Goal: Task Accomplishment & Management: Use online tool/utility

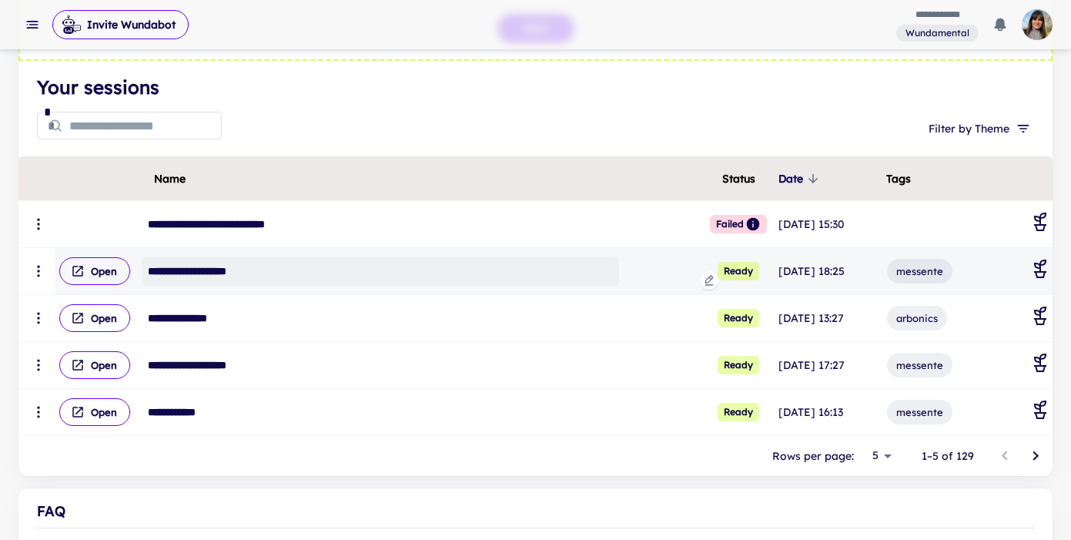
scroll to position [158, 0]
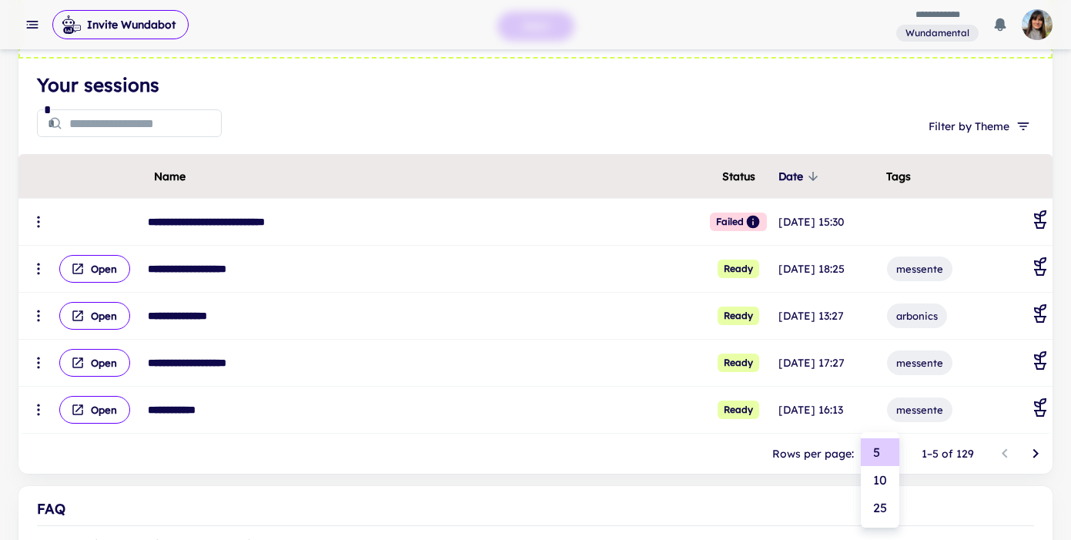
click at [886, 382] on body "**********" at bounding box center [535, 112] width 1071 height 540
click at [888, 512] on li "25" at bounding box center [880, 508] width 39 height 28
type input "**"
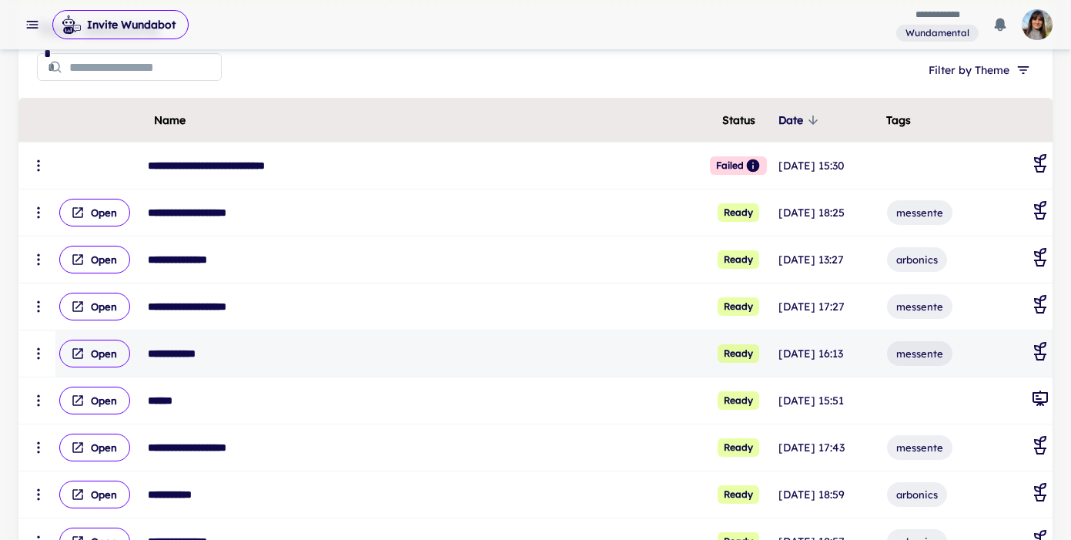
scroll to position [240, 0]
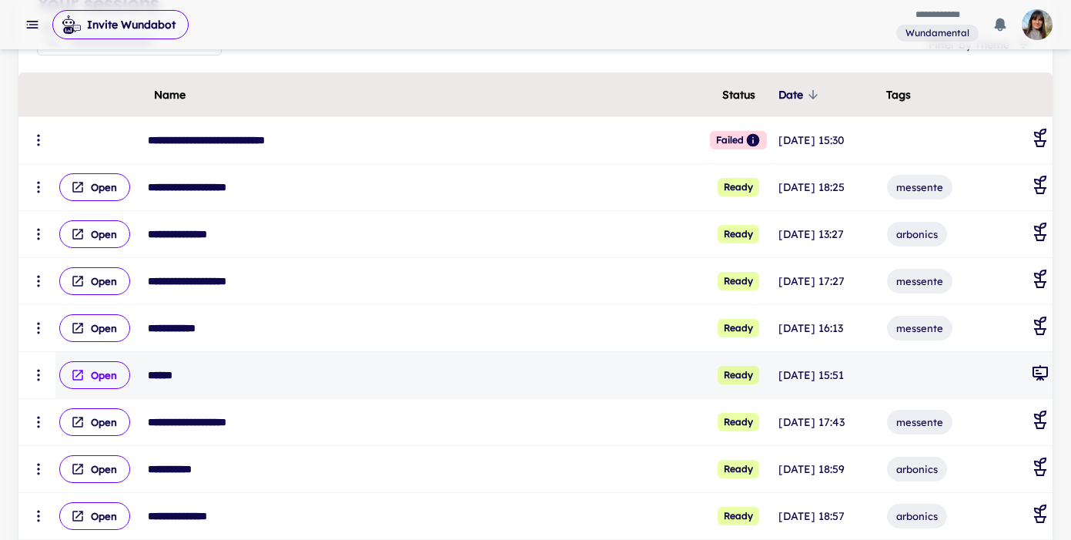
click at [105, 376] on button "Open" at bounding box center [94, 375] width 71 height 28
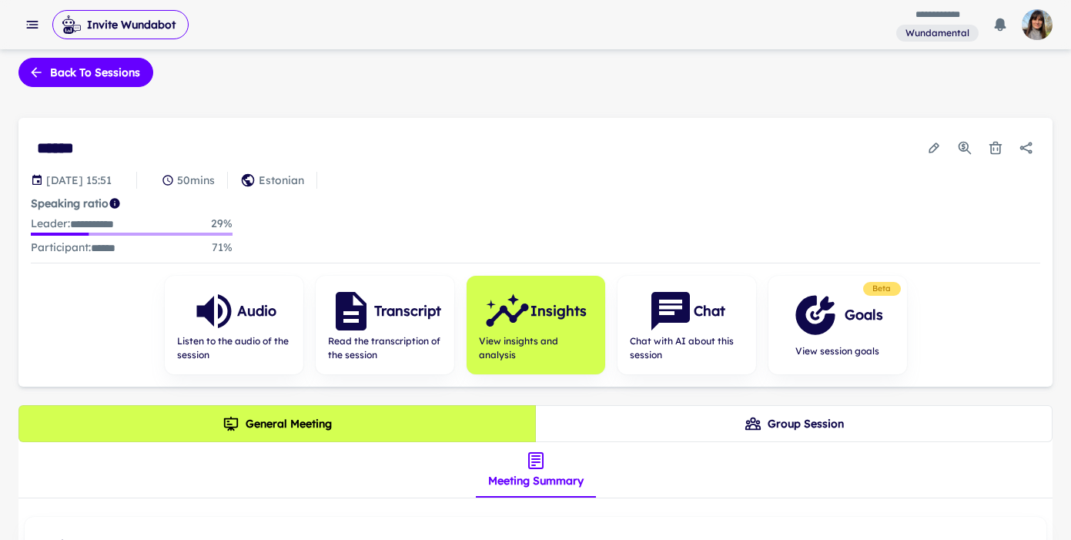
scroll to position [12, 0]
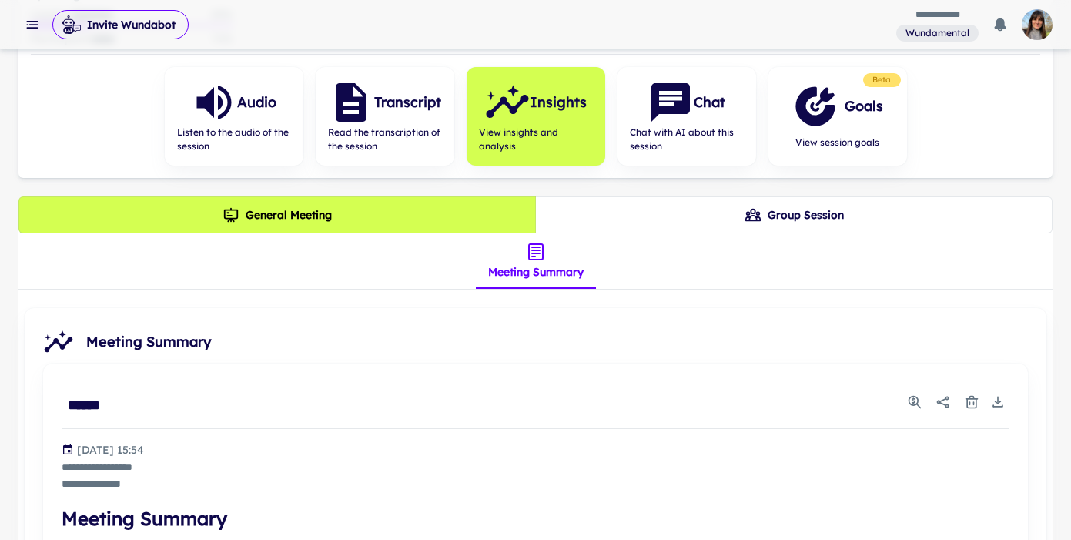
scroll to position [223, 0]
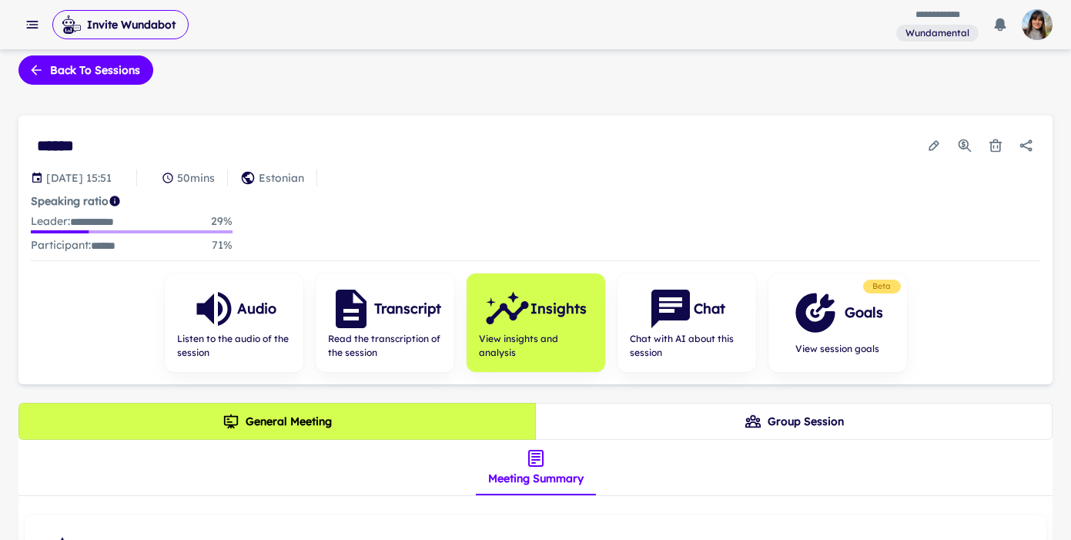
scroll to position [18, 0]
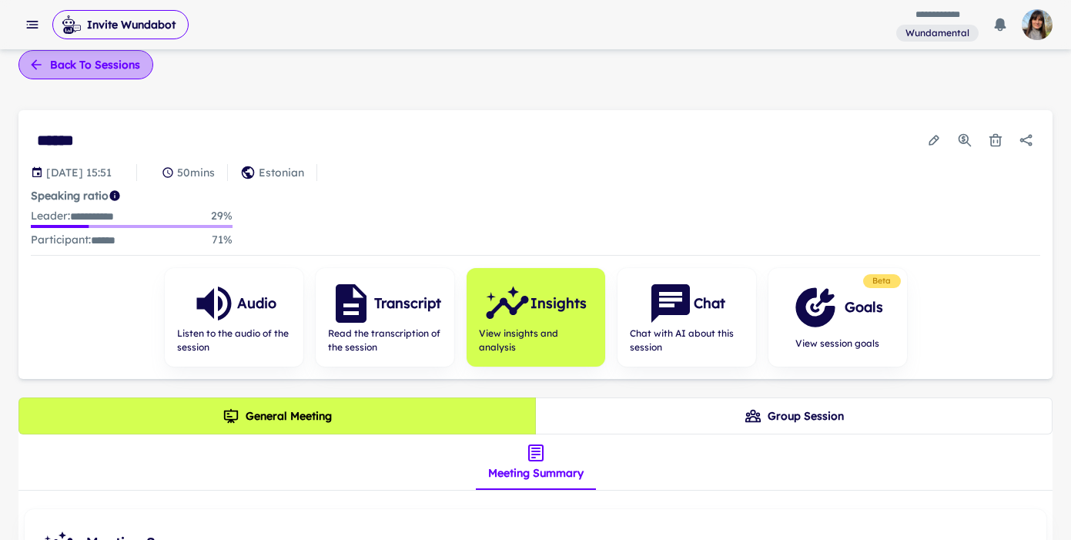
click at [113, 72] on button "Back to sessions" at bounding box center [85, 64] width 135 height 29
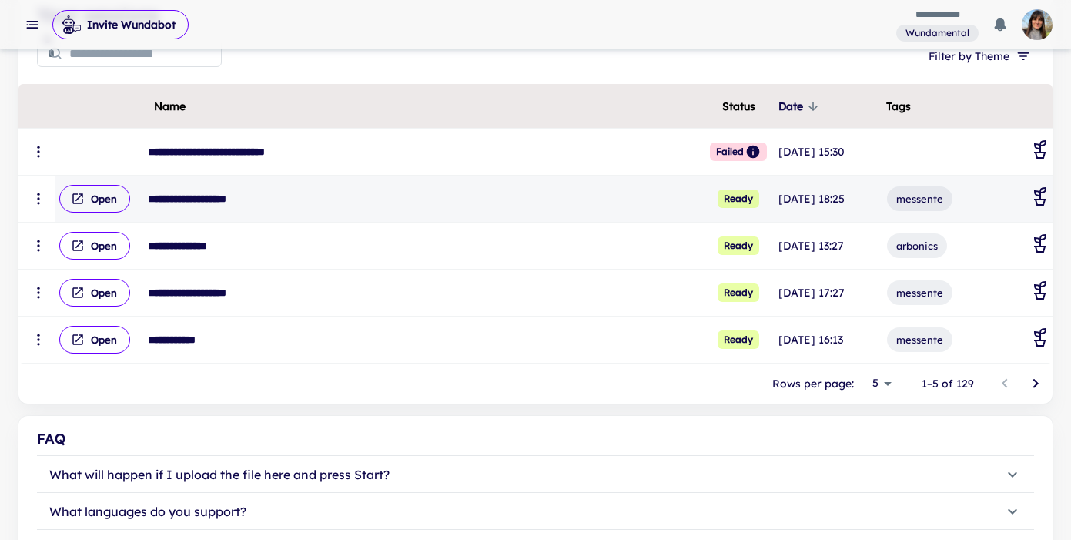
scroll to position [313, 0]
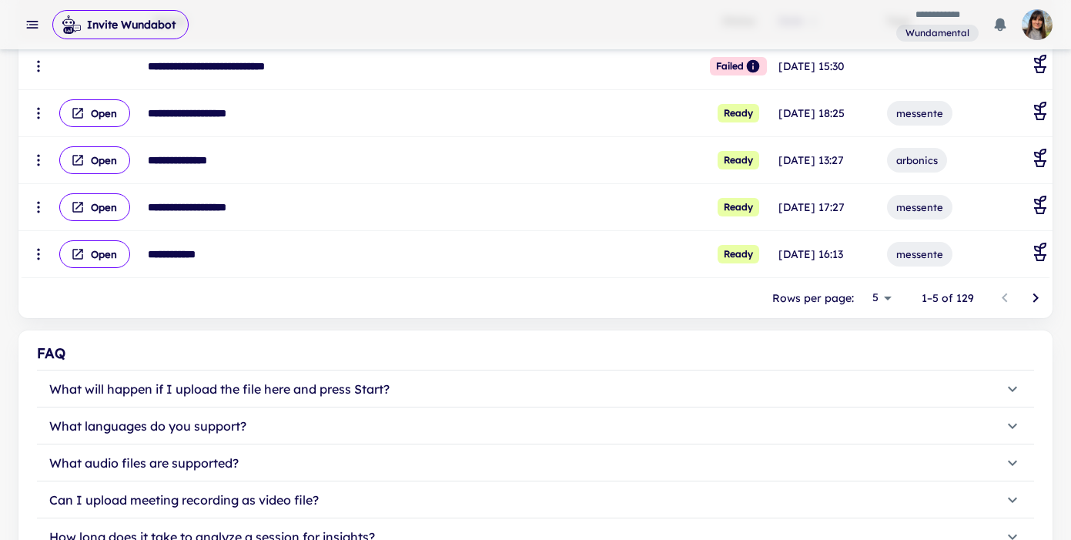
click at [876, 385] on li "25" at bounding box center [880, 385] width 39 height 28
type input "**"
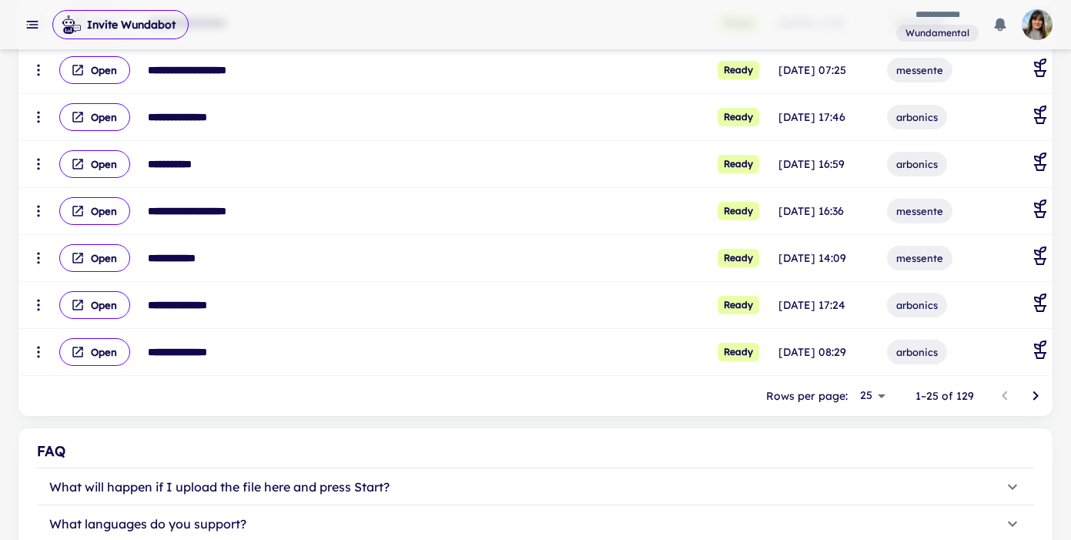
scroll to position [1188, 0]
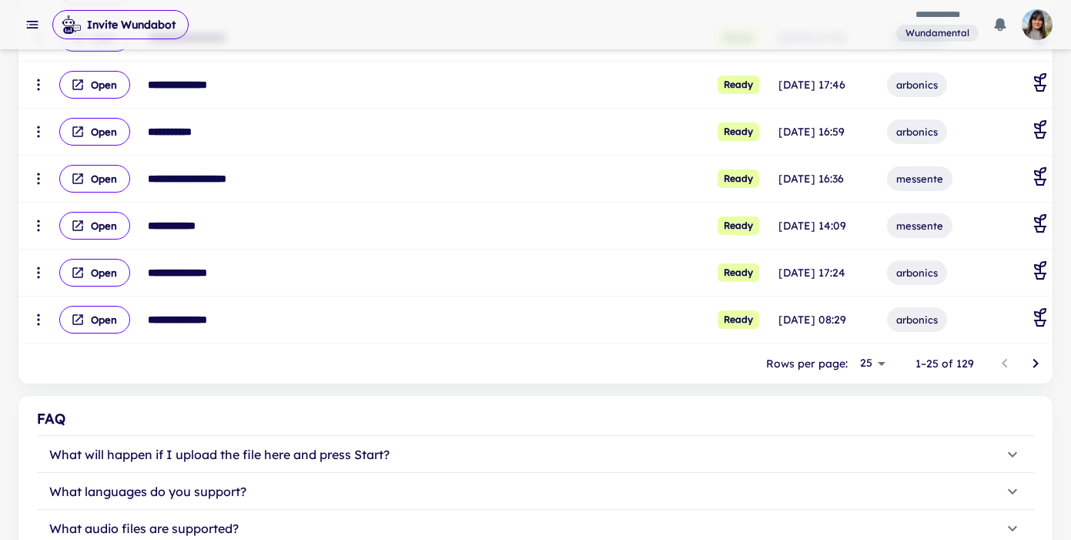
click at [1034, 366] on icon "Go to next page" at bounding box center [1036, 363] width 5 height 9
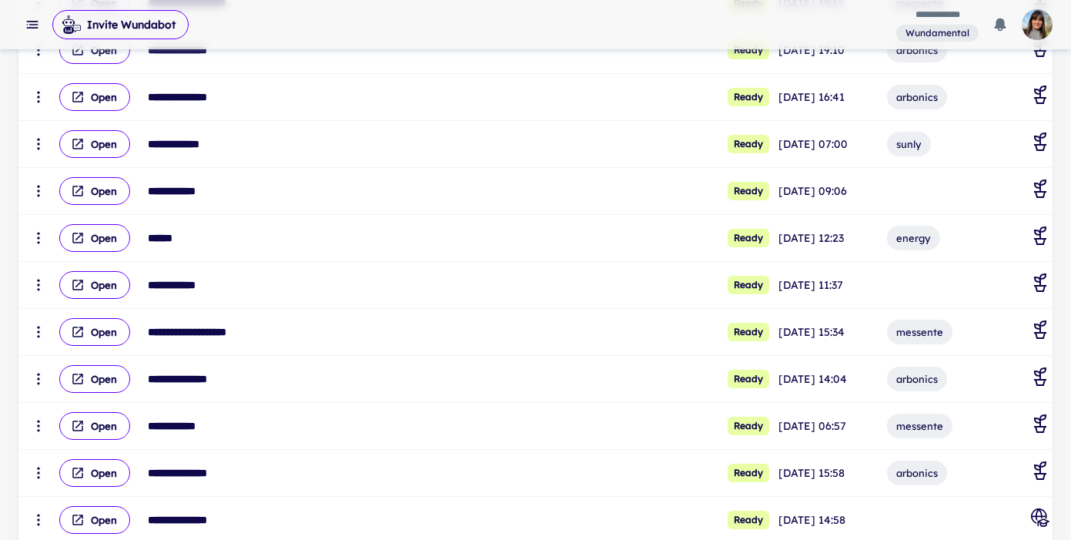
scroll to position [561, 0]
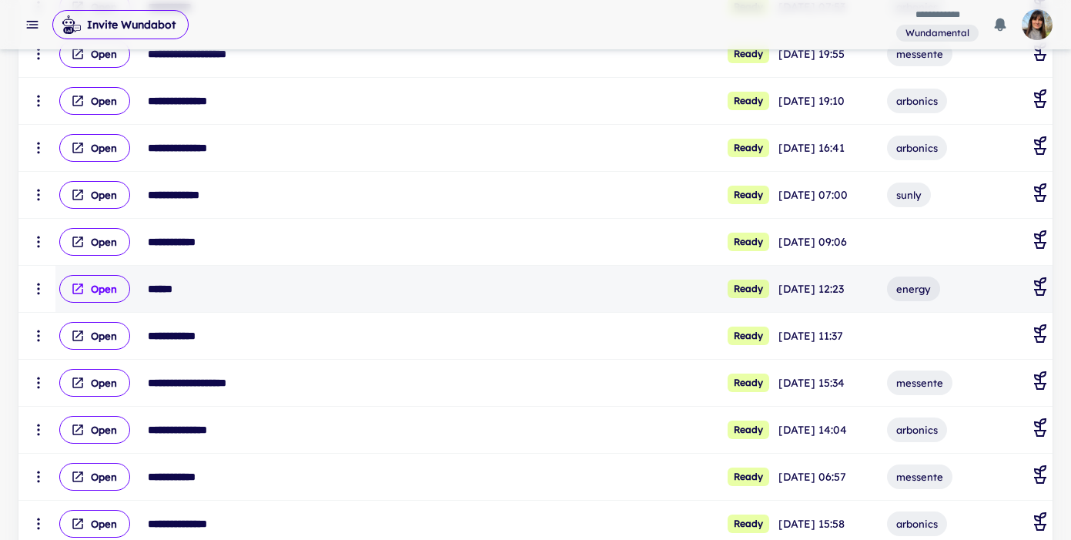
click at [98, 290] on button "Open" at bounding box center [94, 289] width 71 height 28
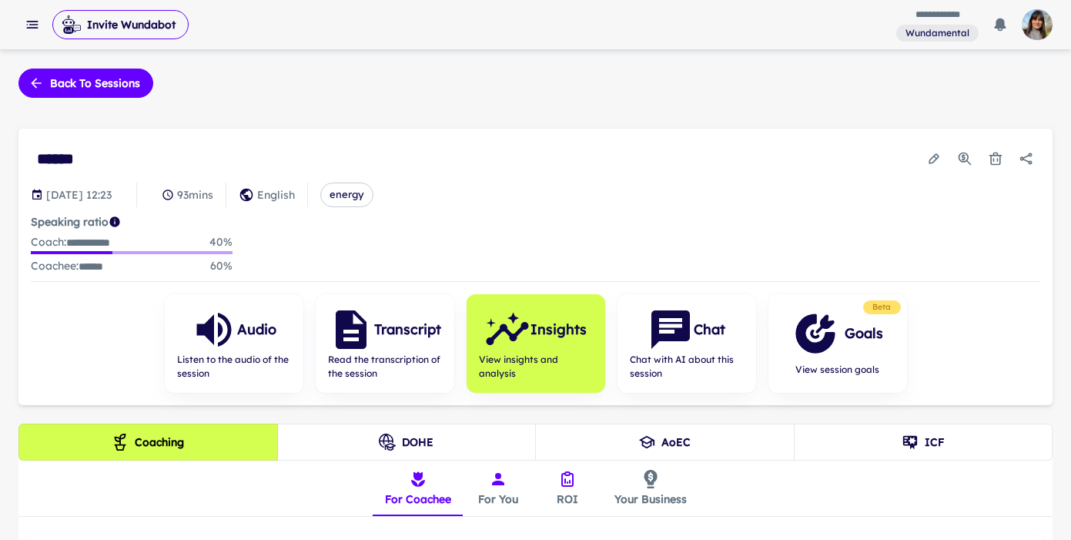
click at [693, 434] on button "AoEC" at bounding box center [665, 442] width 260 height 37
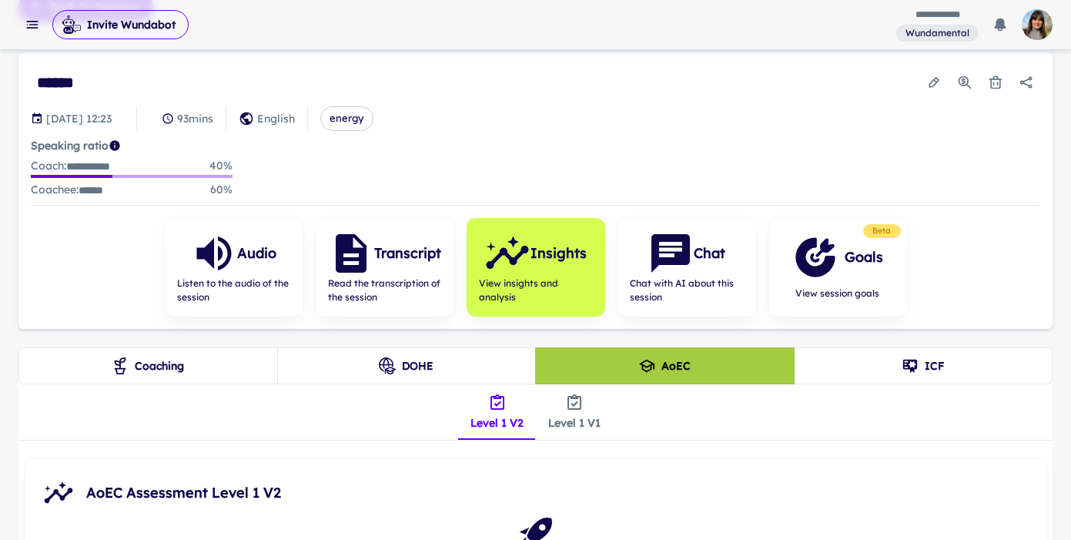
scroll to position [87, 0]
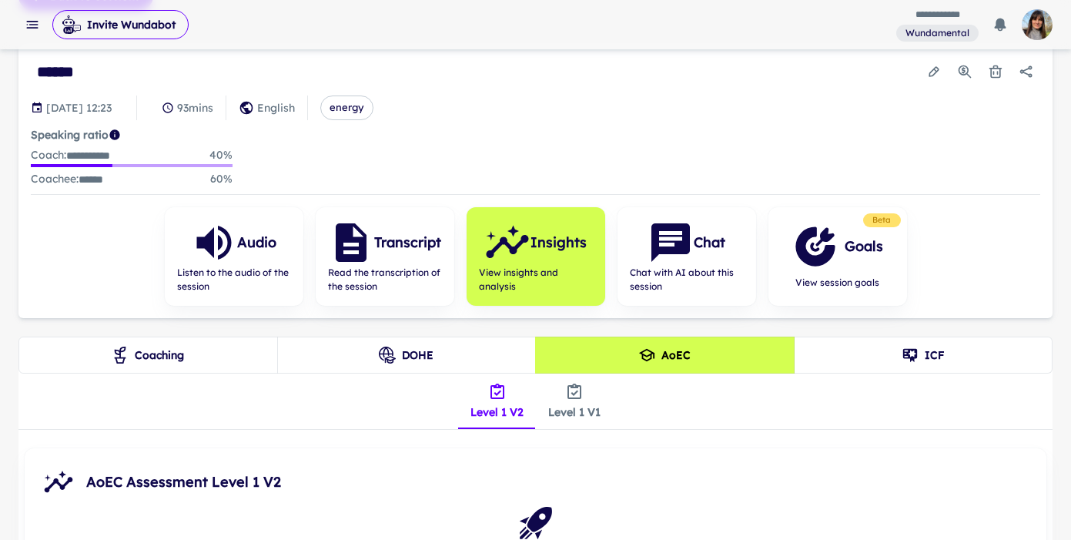
click at [911, 354] on icon "ICF" at bounding box center [910, 355] width 17 height 17
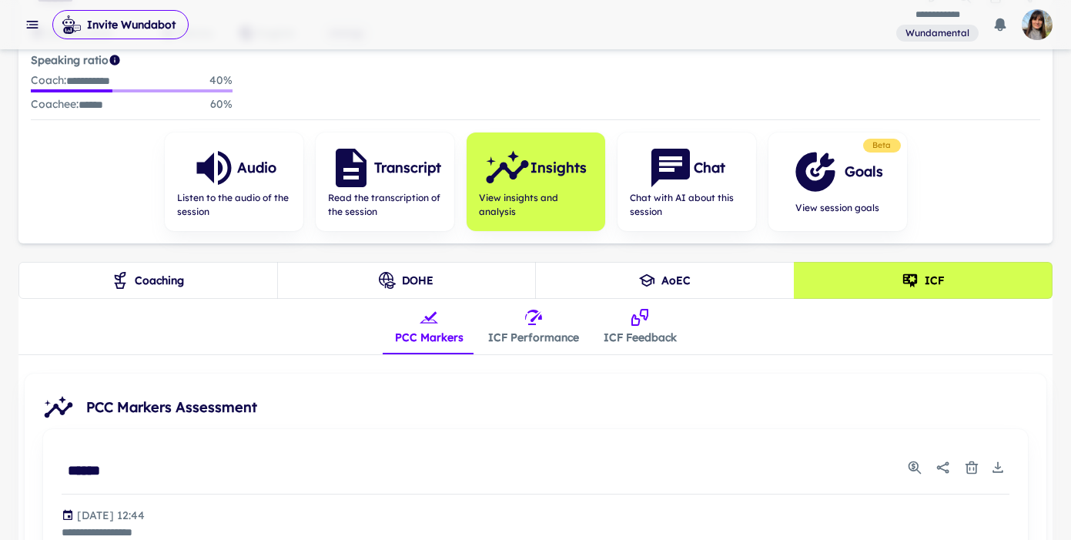
scroll to position [180, 0]
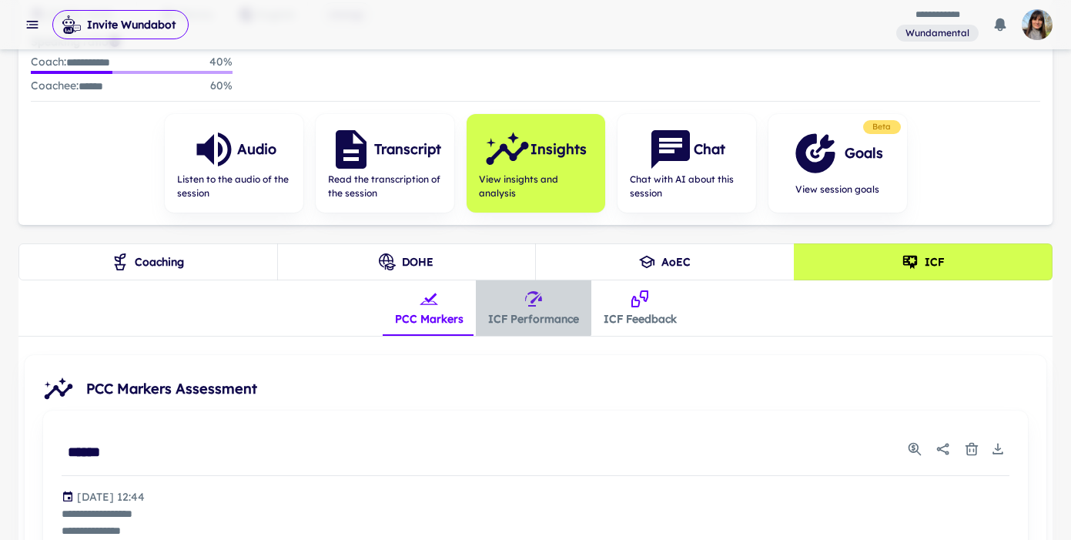
click at [530, 305] on icon "insights tabs" at bounding box center [534, 299] width 18 height 18
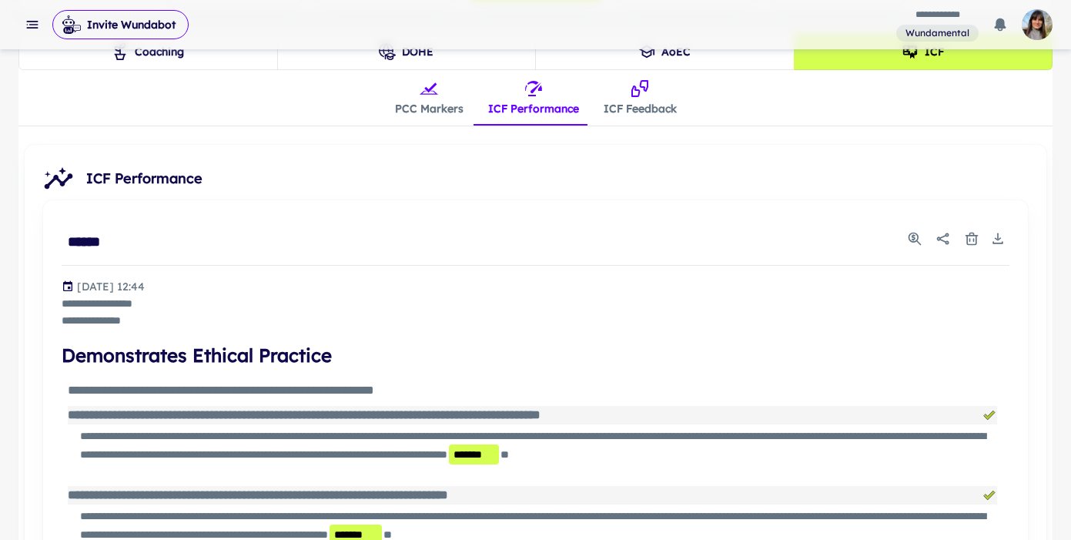
scroll to position [389, 0]
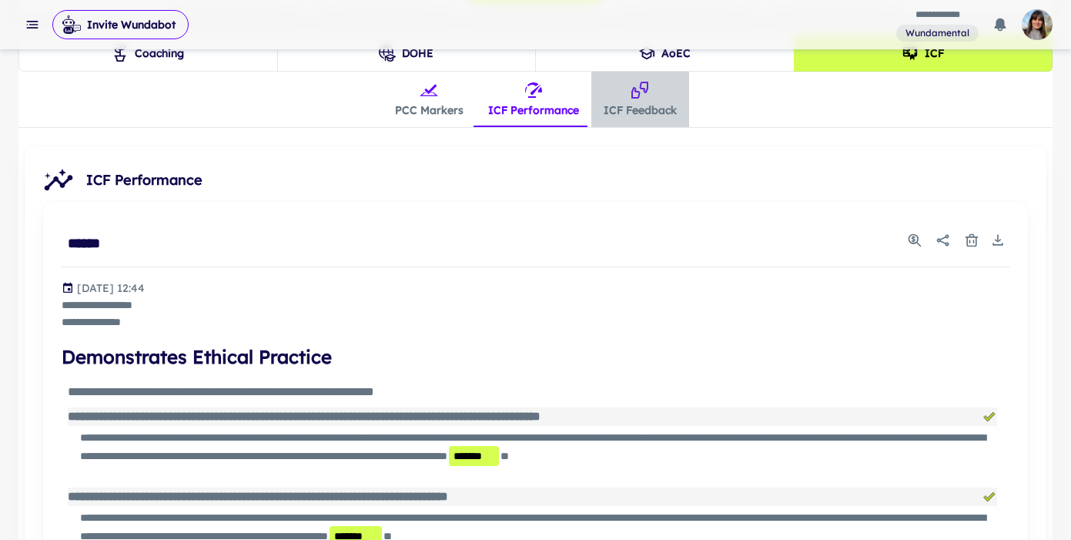
click at [636, 104] on button "ICF Feedback" at bounding box center [641, 99] width 98 height 55
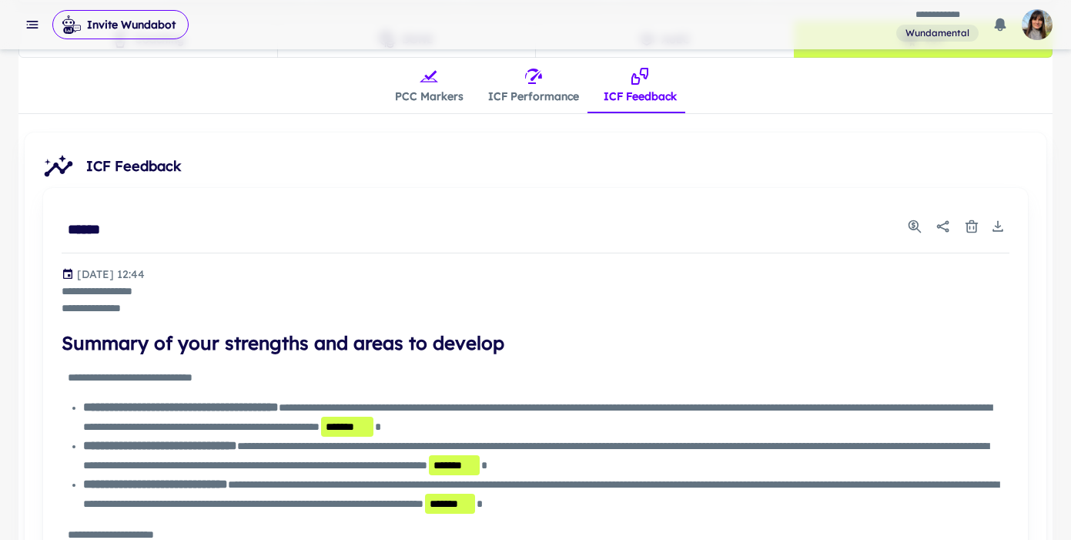
scroll to position [398, 0]
